Goal: Information Seeking & Learning: Understand process/instructions

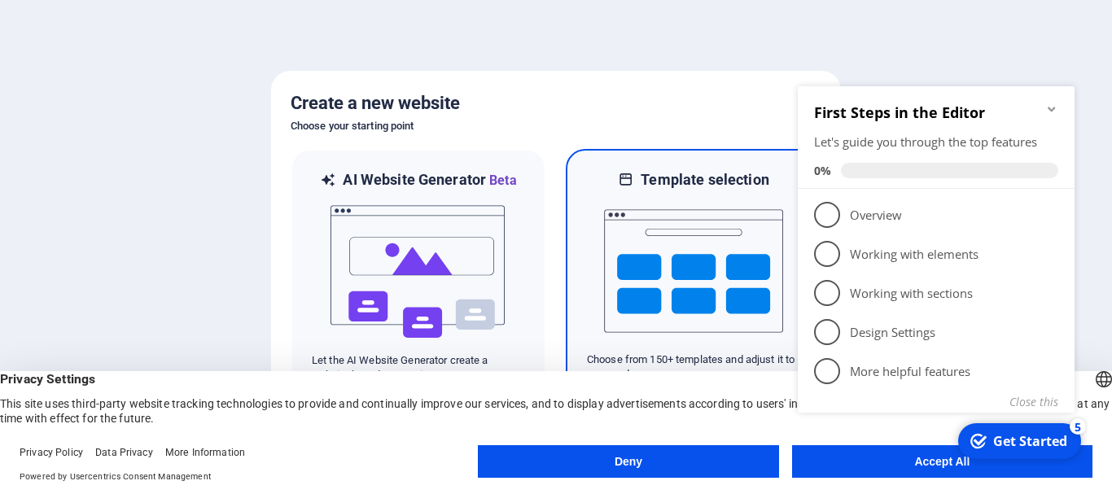
click at [643, 277] on img at bounding box center [693, 271] width 179 height 163
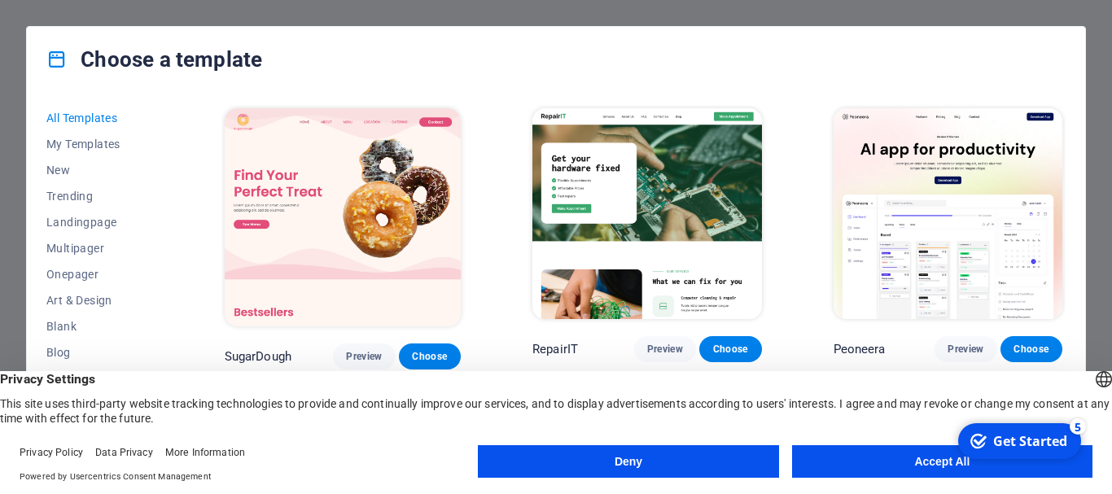
click at [857, 454] on button "Accept All" at bounding box center [942, 461] width 300 height 33
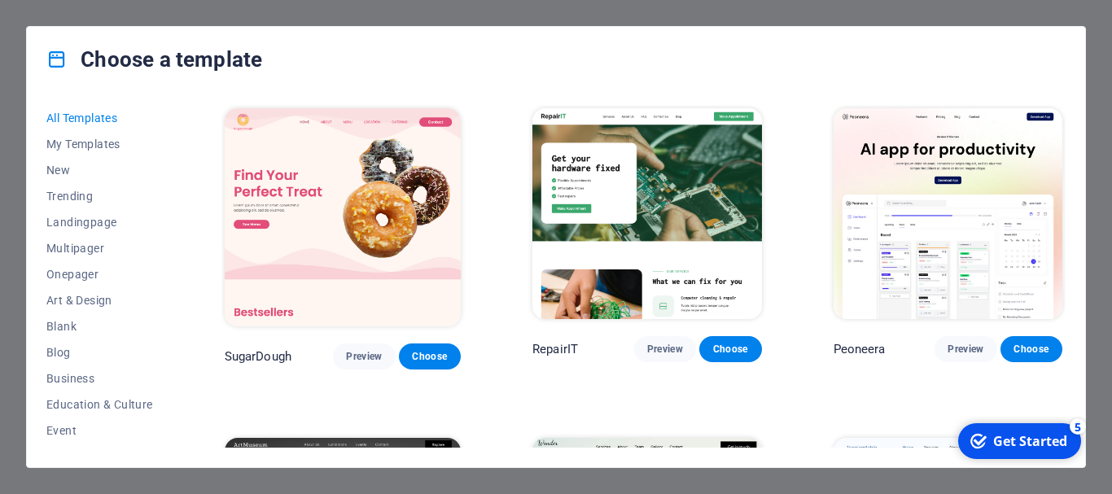
drag, startPoint x: 175, startPoint y: 265, endPoint x: 175, endPoint y: 319, distance: 54.6
click at [175, 319] on div "All Templates My Templates New Trending Landingpage Multipager Onepager Art & D…" at bounding box center [556, 279] width 1059 height 375
click at [116, 403] on span "Education & Culture" at bounding box center [99, 404] width 107 height 13
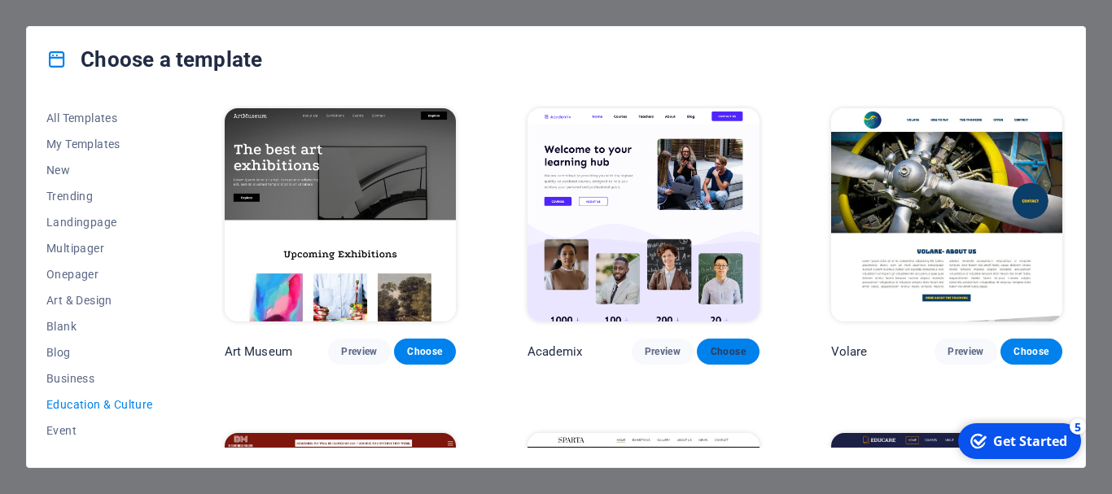
click at [727, 347] on span "Choose" at bounding box center [728, 351] width 36 height 13
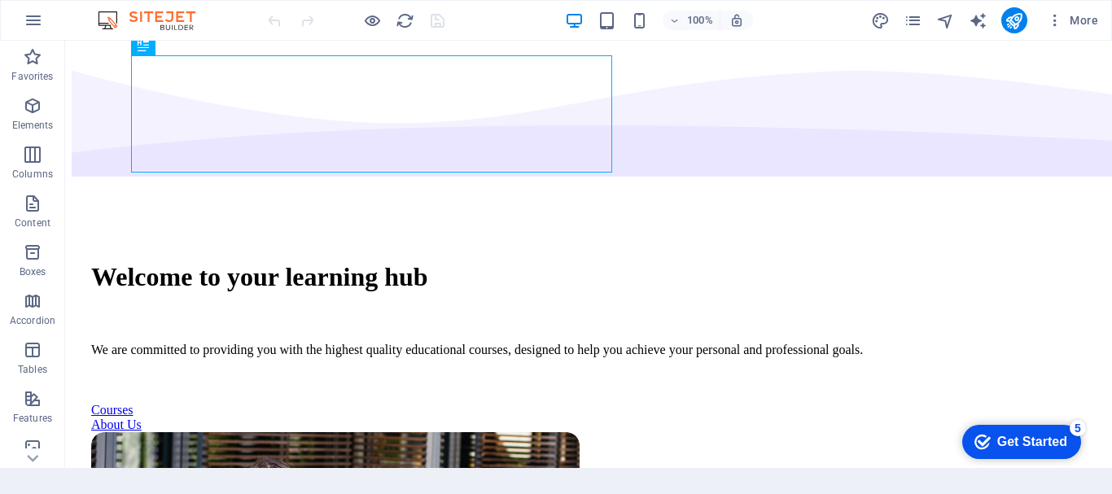
scroll to position [217, 0]
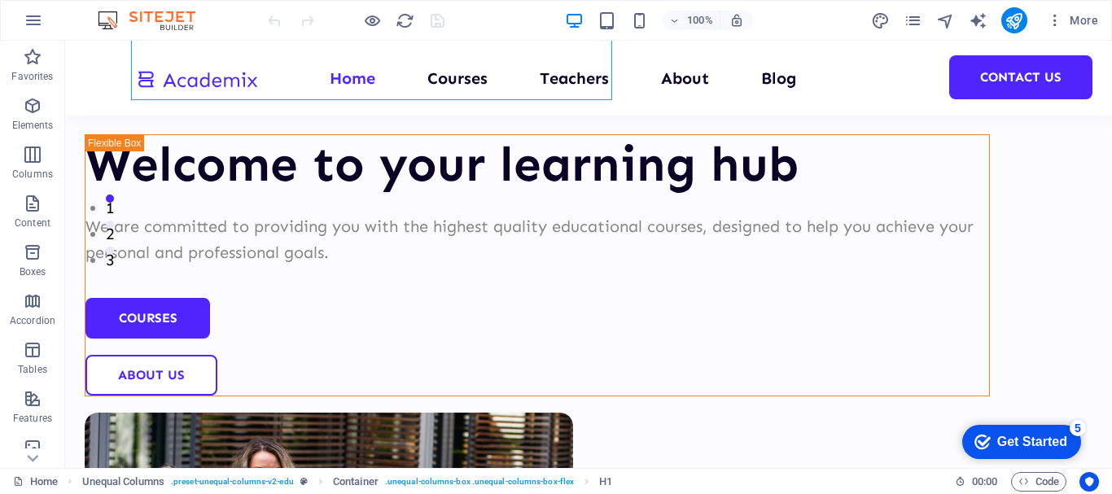
click at [1035, 441] on div "Get Started" at bounding box center [1032, 442] width 70 height 15
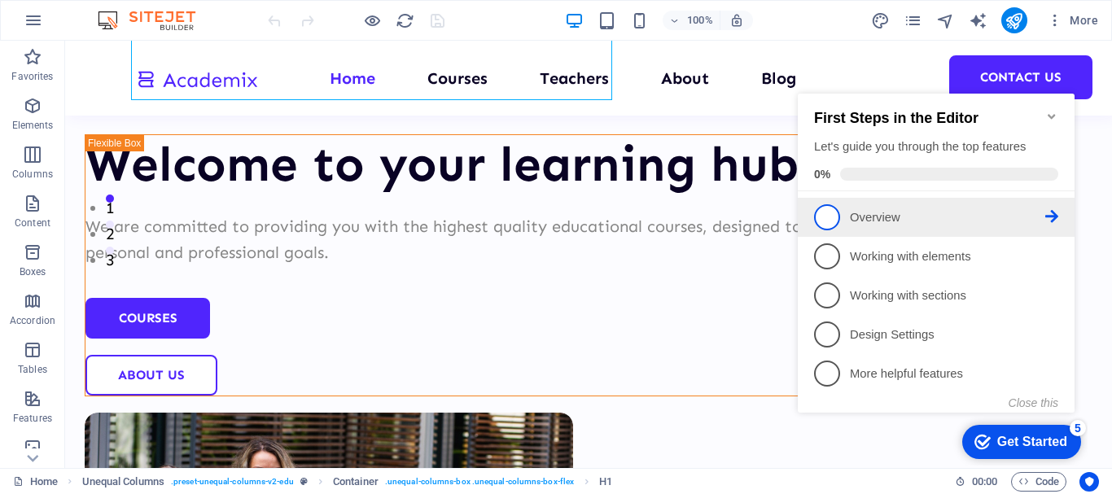
click at [992, 218] on p "Overview - incomplete" at bounding box center [947, 217] width 195 height 17
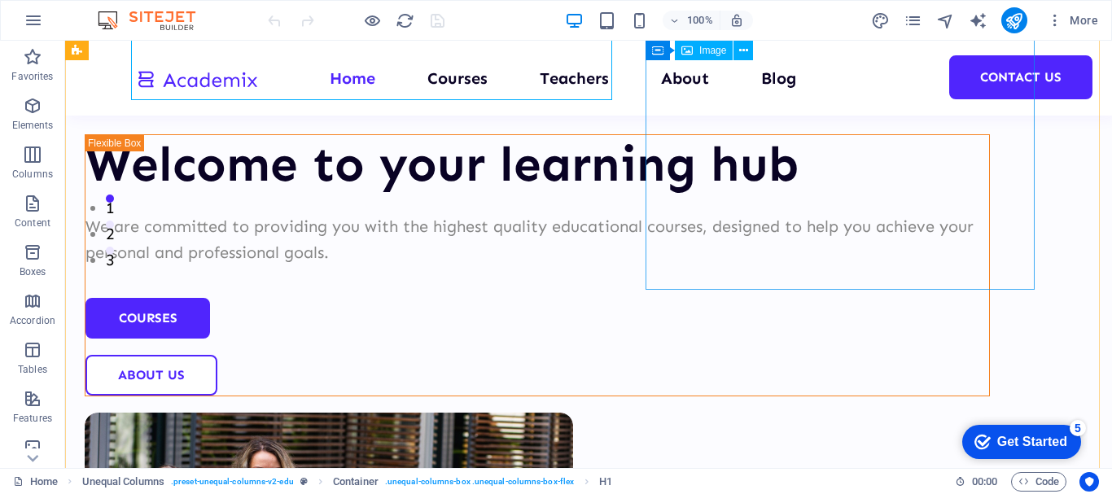
scroll to position [0, 0]
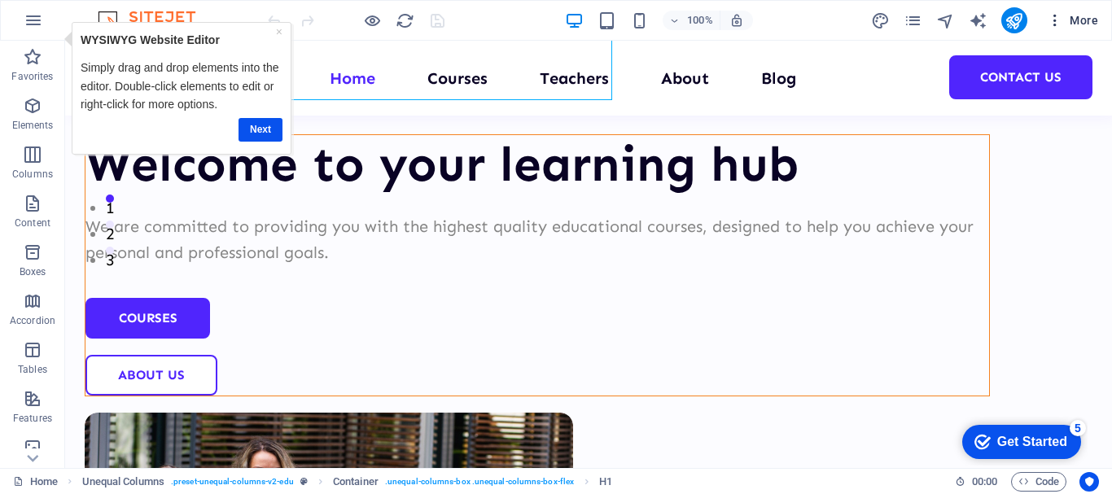
click at [1079, 13] on span "More" at bounding box center [1072, 20] width 51 height 16
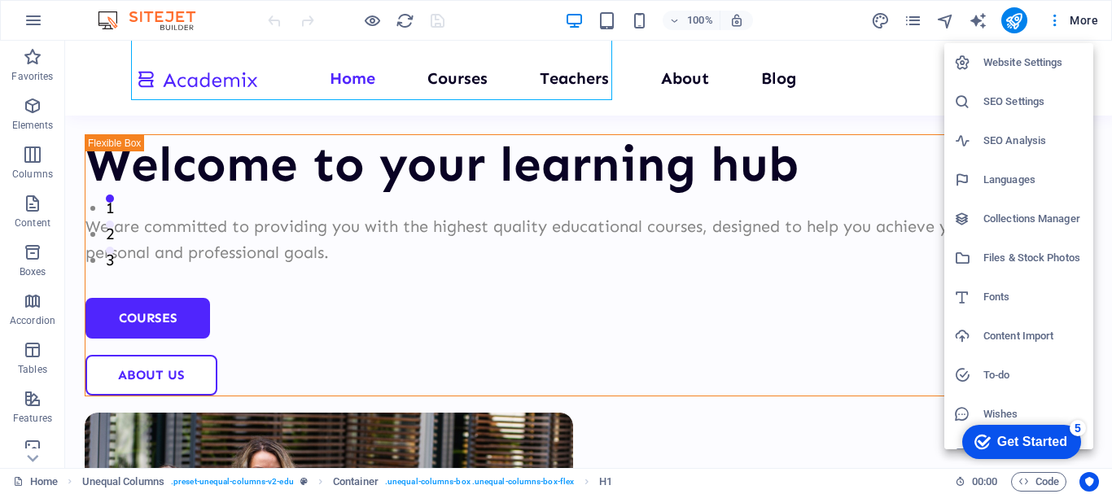
click at [1028, 437] on div "Get Started" at bounding box center [1032, 442] width 70 height 15
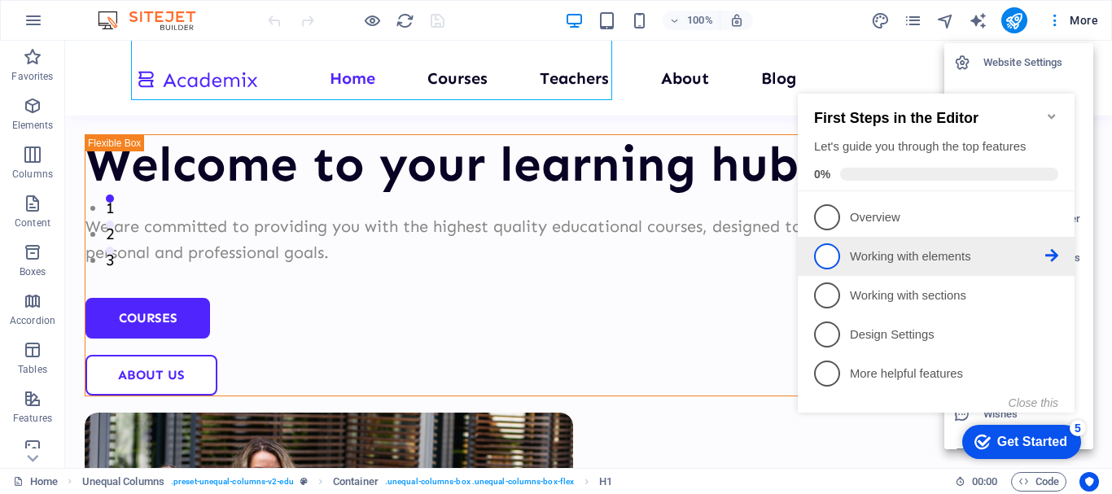
click at [921, 253] on p "Working with elements - incomplete" at bounding box center [947, 256] width 195 height 17
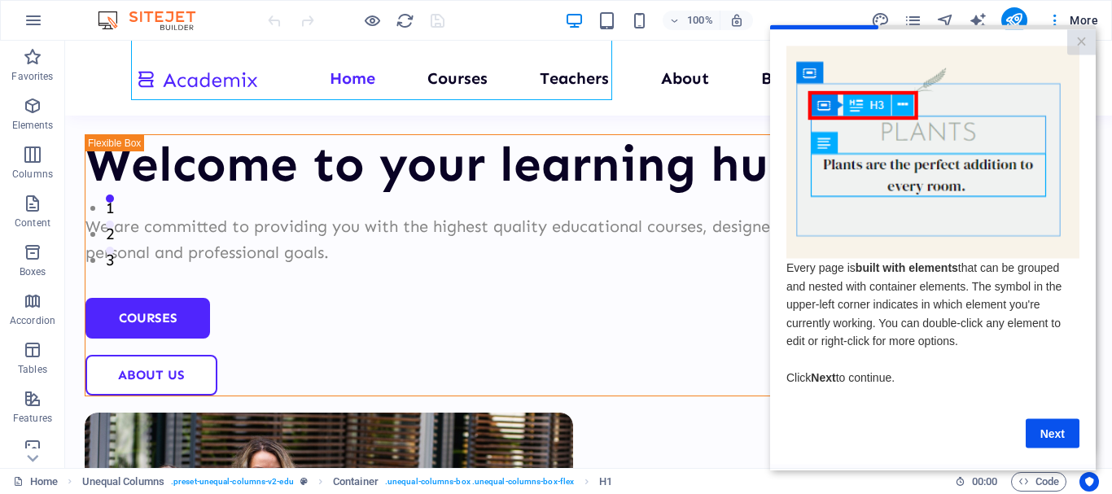
click at [885, 380] on span "Click Next to continue." at bounding box center [841, 376] width 108 height 13
click at [1048, 434] on link "Next" at bounding box center [1053, 433] width 54 height 29
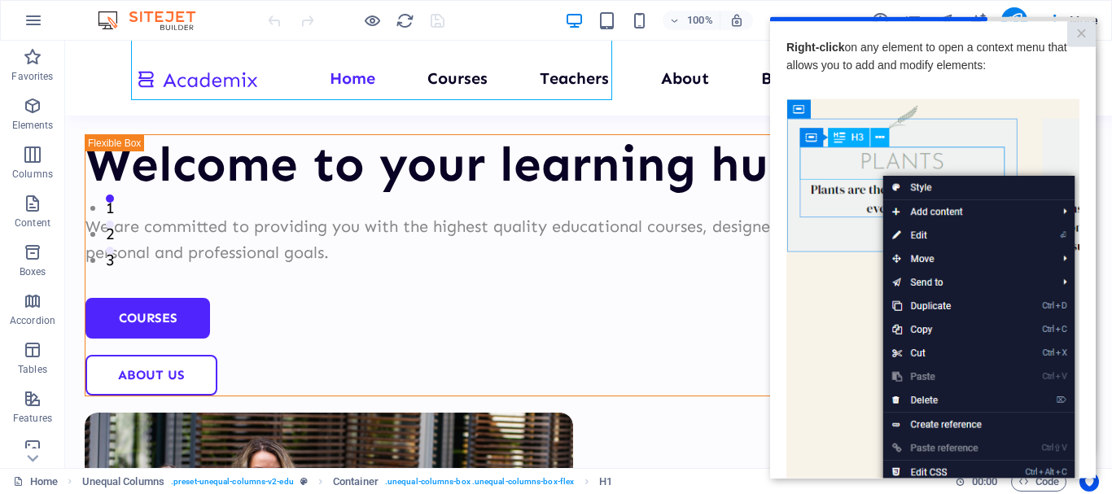
scroll to position [244, 0]
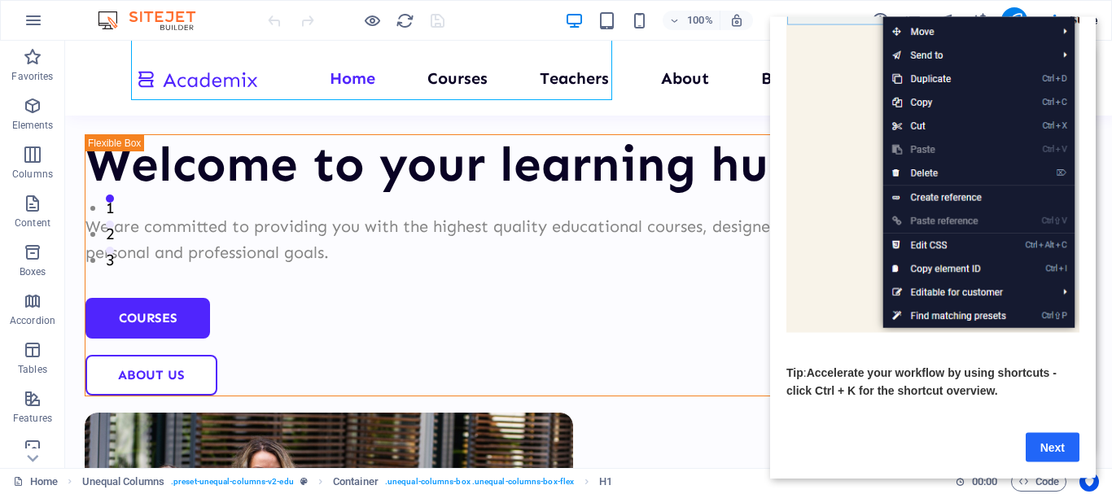
click at [1061, 439] on link "Next" at bounding box center [1053, 446] width 54 height 29
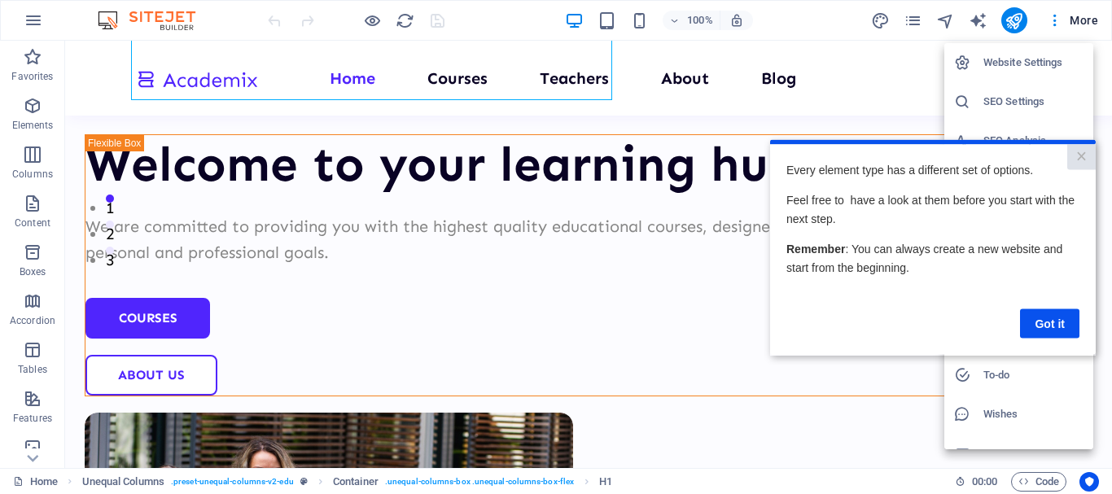
scroll to position [0, 0]
click at [1045, 319] on link "Got it" at bounding box center [1049, 323] width 59 height 29
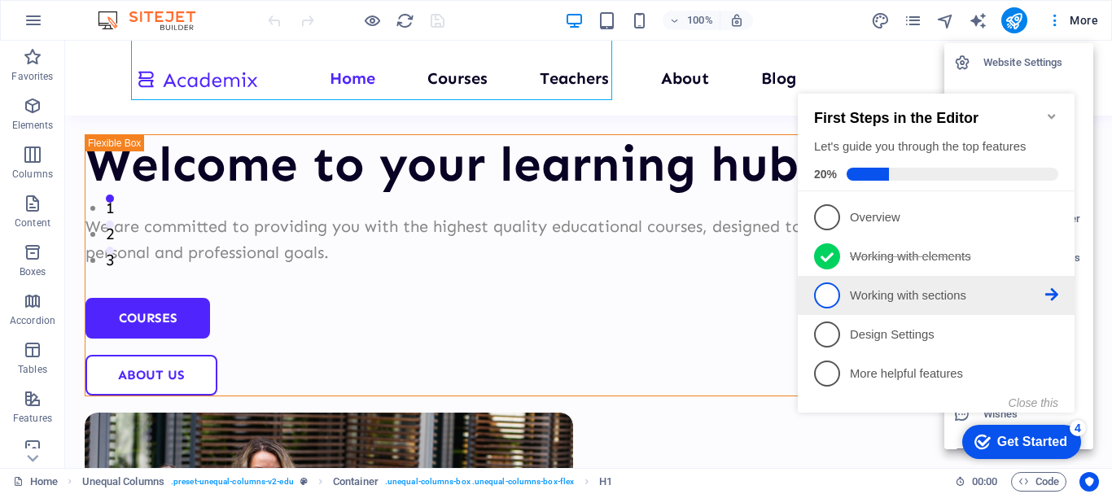
click at [973, 287] on p "Working with sections - incomplete" at bounding box center [947, 295] width 195 height 17
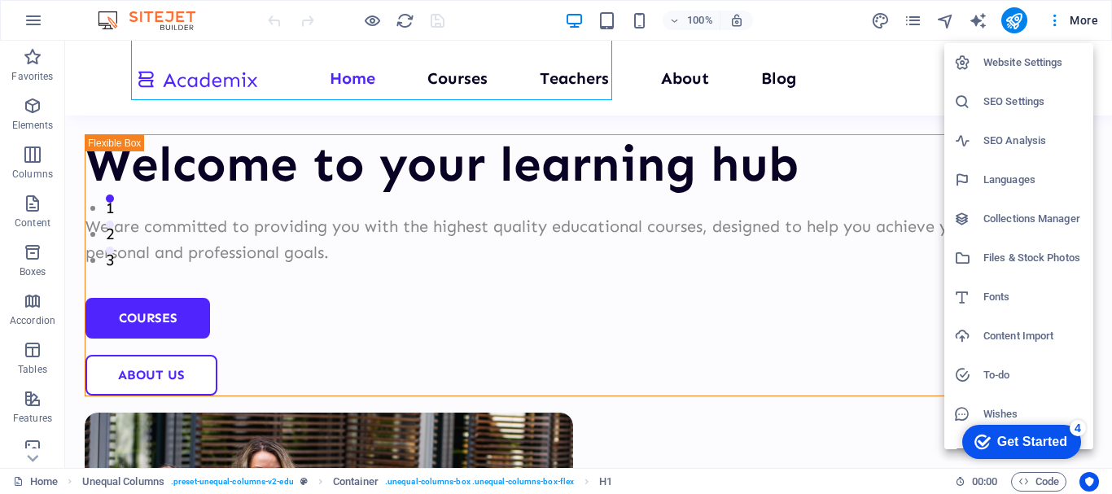
click at [1041, 435] on div "Get Started" at bounding box center [1032, 442] width 70 height 15
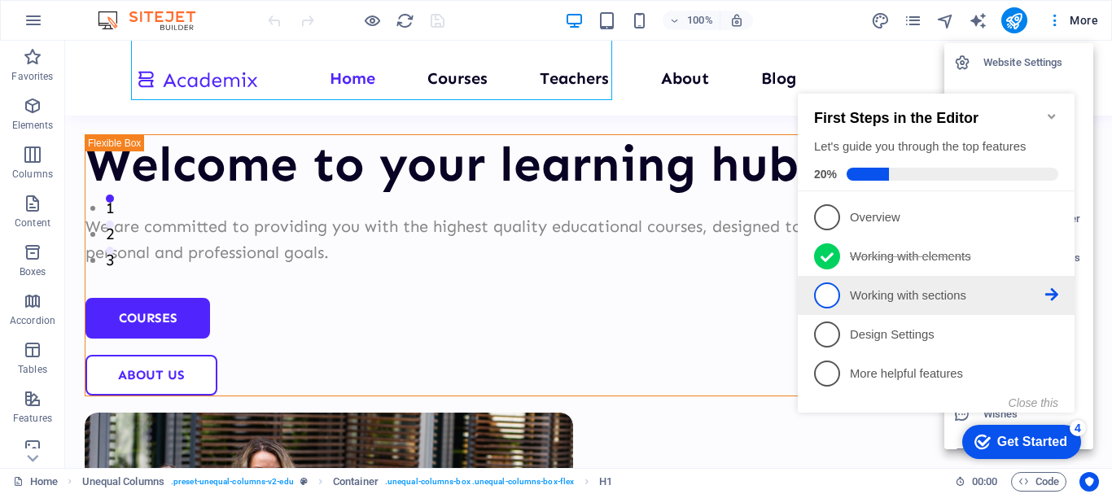
click at [941, 278] on li "3 Working with sections - incomplete" at bounding box center [936, 295] width 277 height 39
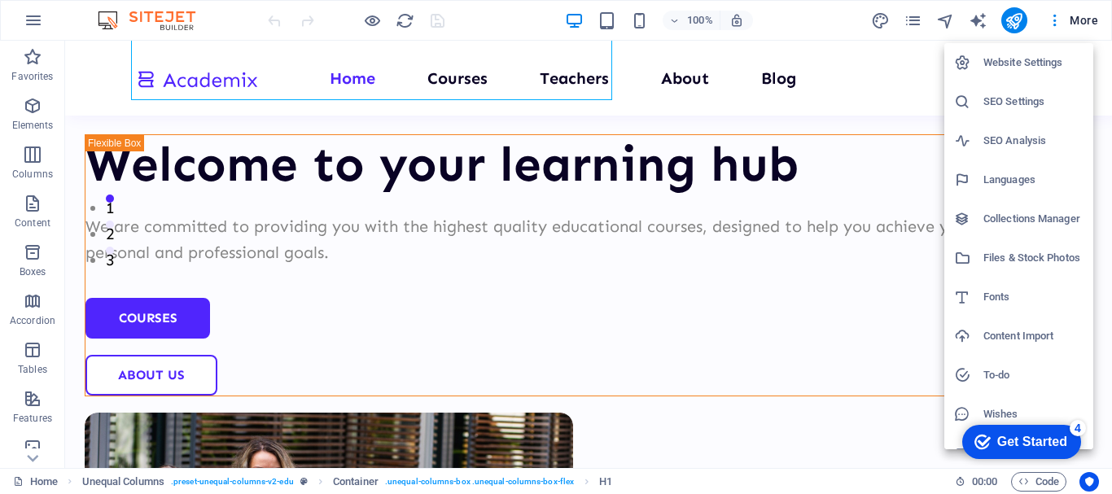
click at [1037, 64] on h6 "Website Settings" at bounding box center [1034, 63] width 100 height 20
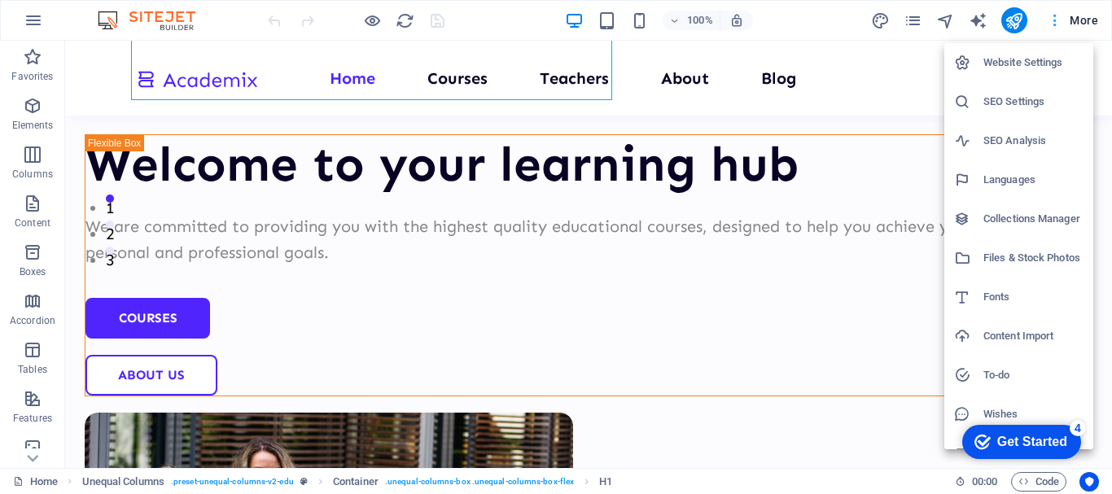
click at [1058, 20] on div at bounding box center [556, 247] width 1112 height 494
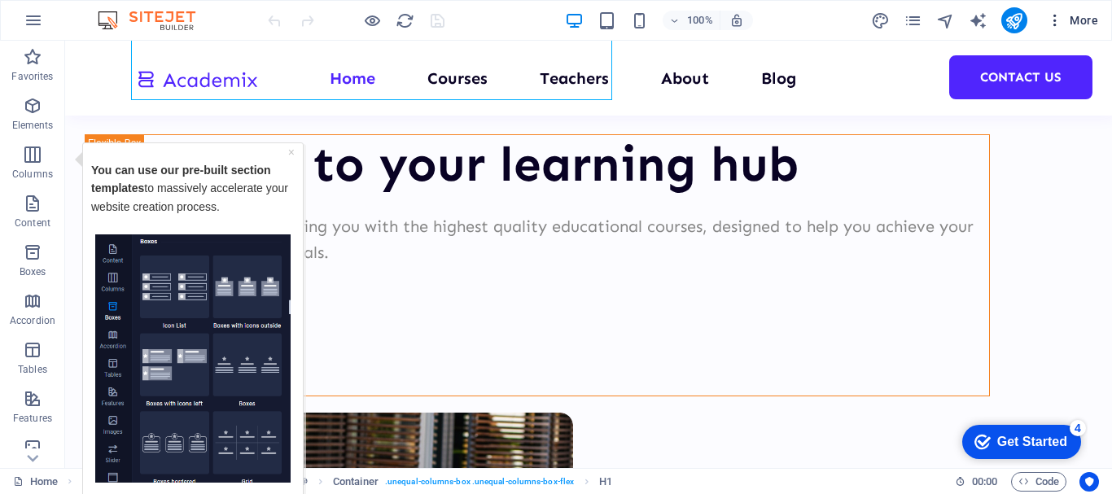
click at [1081, 14] on span "More" at bounding box center [1072, 20] width 51 height 16
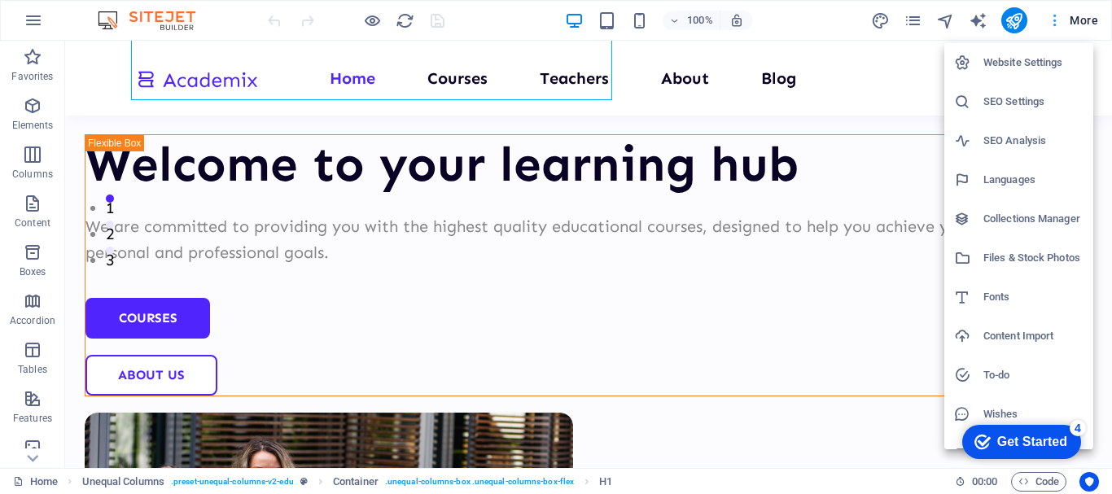
click at [1081, 14] on div at bounding box center [556, 247] width 1112 height 494
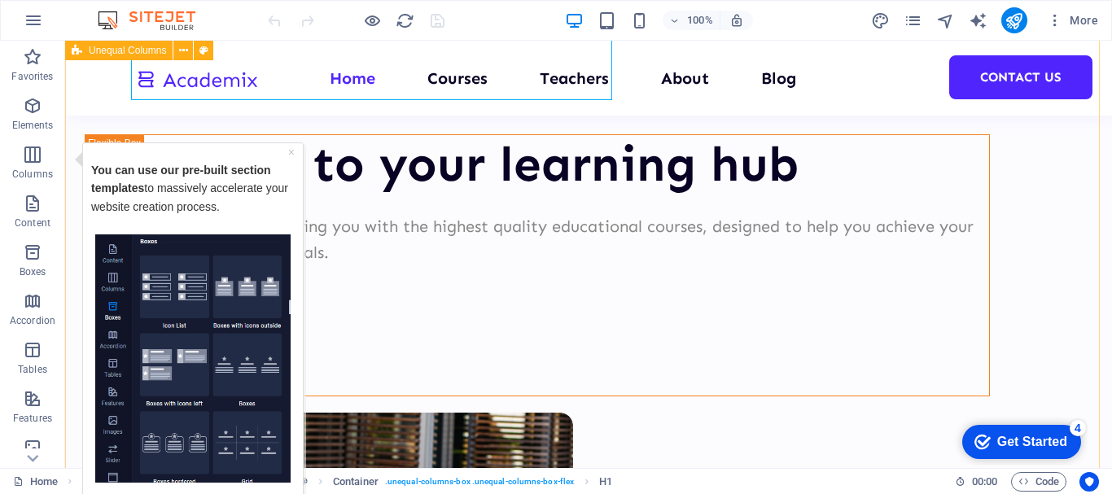
click at [481, 340] on div "Welcome to your learning hub We are committed to providing you with the highest…" at bounding box center [588, 379] width 1047 height 1110
